Goal: Task Accomplishment & Management: Manage account settings

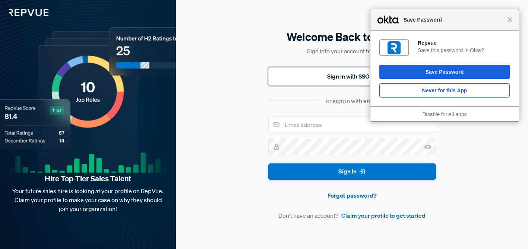
click at [323, 74] on button "Sign In with SSO" at bounding box center [352, 76] width 168 height 18
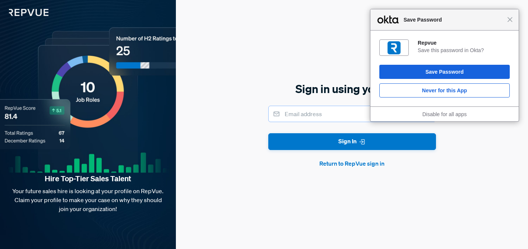
click at [294, 115] on input "email" at bounding box center [352, 114] width 168 height 16
type input "[PERSON_NAME][EMAIL_ADDRESS][PERSON_NAME][DOMAIN_NAME]"
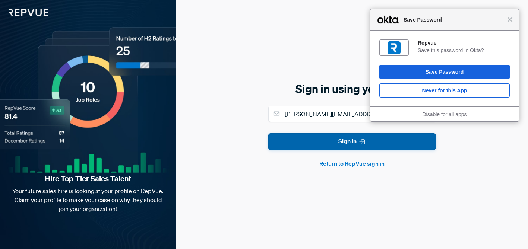
click at [302, 141] on button "Sign In" at bounding box center [352, 141] width 168 height 17
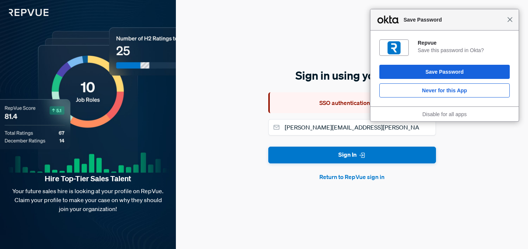
click at [512, 19] on span "Close" at bounding box center [510, 20] width 6 height 6
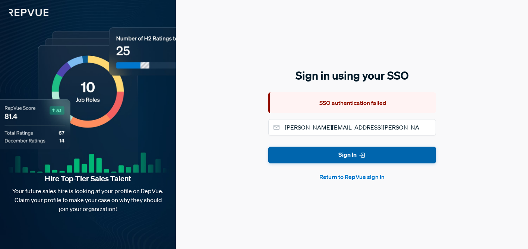
click at [298, 156] on button "Sign In" at bounding box center [352, 155] width 168 height 17
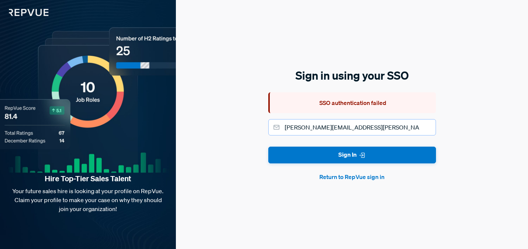
drag, startPoint x: 375, startPoint y: 131, endPoint x: 260, endPoint y: 129, distance: 115.1
click at [260, 129] on div "Sign in using your SSO SSO authentication failed dawn.noworyta@gomotive.com Sig…" at bounding box center [352, 124] width 352 height 249
click at [350, 177] on button "Return to RepVue sign in" at bounding box center [352, 176] width 168 height 9
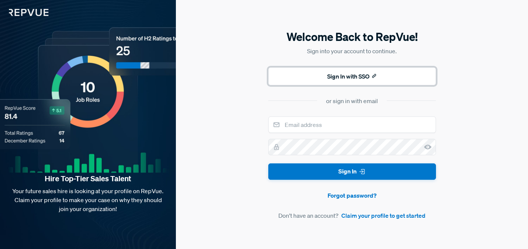
click at [298, 75] on button "Sign In with SSO" at bounding box center [352, 76] width 168 height 18
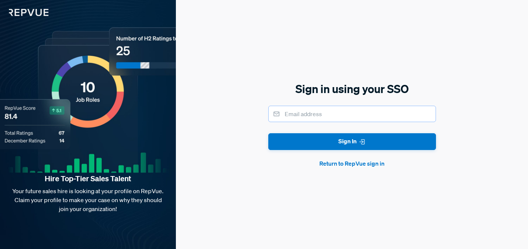
click at [319, 111] on input "email" at bounding box center [352, 114] width 168 height 16
type input "[PERSON_NAME][EMAIL_ADDRESS][PERSON_NAME][DOMAIN_NAME]"
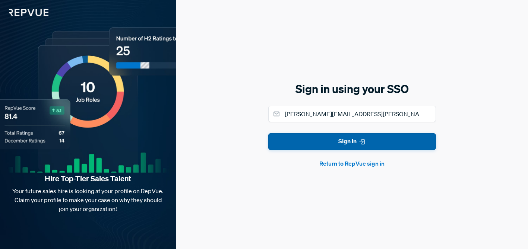
click at [417, 149] on button "Sign In" at bounding box center [352, 141] width 168 height 17
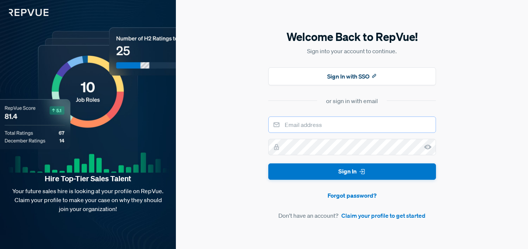
click at [312, 124] on input "email" at bounding box center [352, 125] width 168 height 16
type input "[PERSON_NAME][EMAIL_ADDRESS][PERSON_NAME][DOMAIN_NAME]"
click at [357, 198] on link "Forgot password?" at bounding box center [352, 195] width 168 height 9
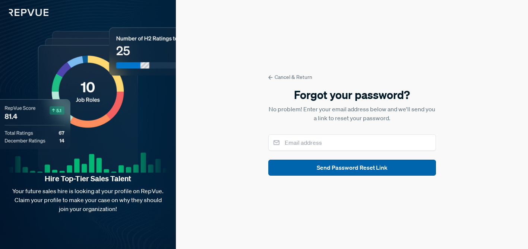
click at [339, 172] on button "Send Password Reset Link" at bounding box center [352, 168] width 168 height 16
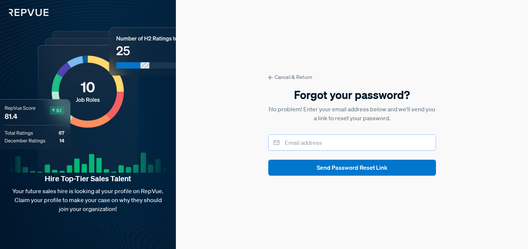
click at [302, 146] on input "email" at bounding box center [352, 142] width 168 height 16
click at [224, 63] on div "Cancel & Return Forgot your password? No problem! Enter your email address belo…" at bounding box center [352, 124] width 352 height 249
